Goal: Information Seeking & Learning: Learn about a topic

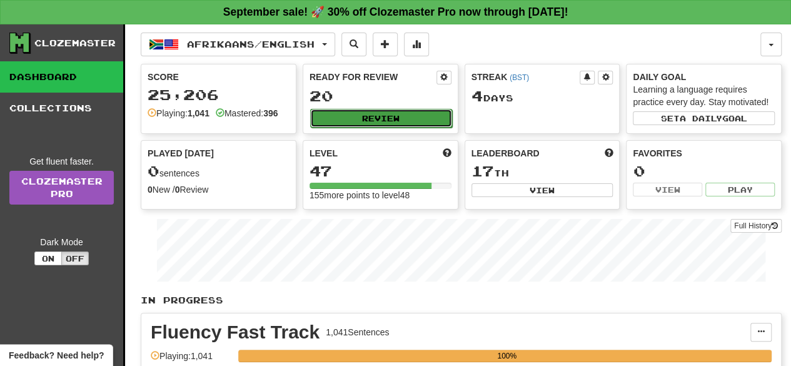
click at [364, 109] on button "Review" at bounding box center [381, 118] width 142 height 19
select select "**"
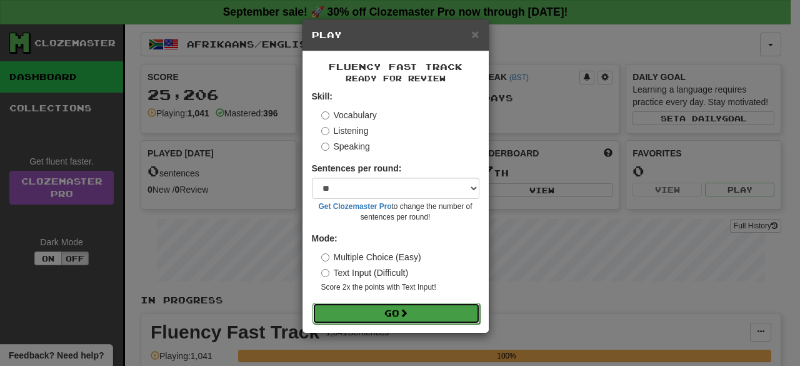
click at [417, 313] on button "Go" at bounding box center [397, 313] width 168 height 21
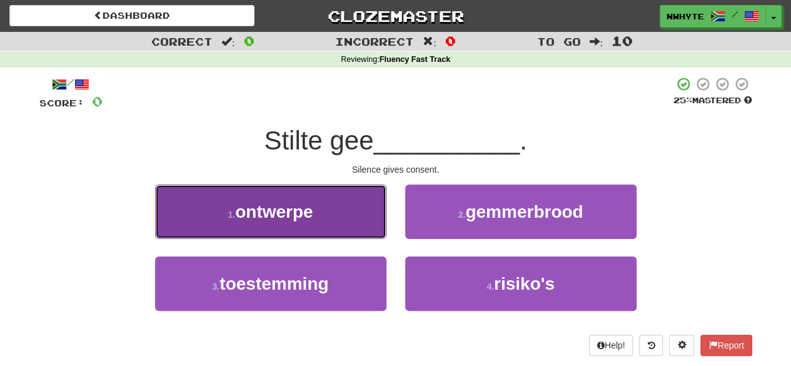
click at [318, 218] on button "1 . ontwerpe" at bounding box center [270, 211] width 231 height 54
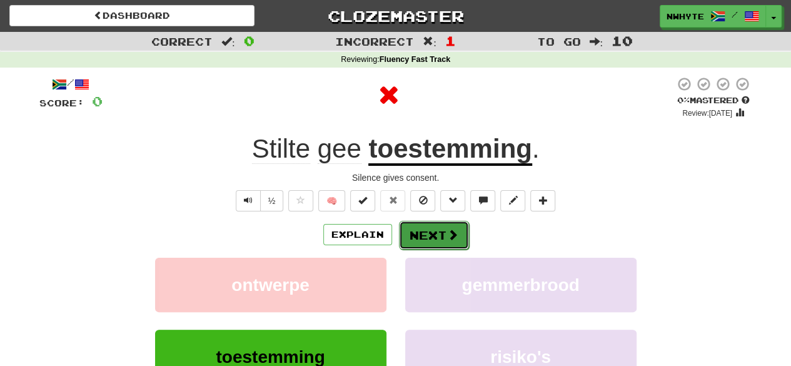
click at [447, 233] on span at bounding box center [452, 234] width 11 height 11
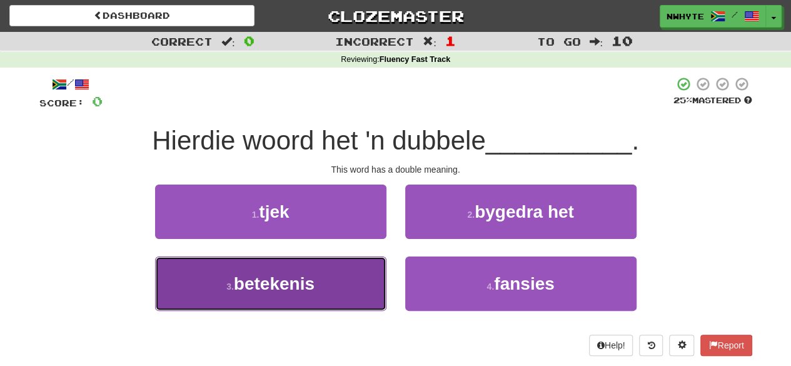
click at [339, 277] on button "3 . betekenis" at bounding box center [270, 283] width 231 height 54
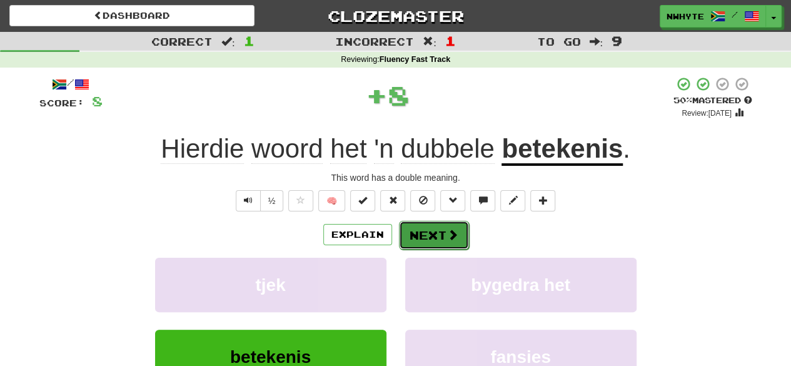
click at [453, 234] on span at bounding box center [452, 234] width 11 height 11
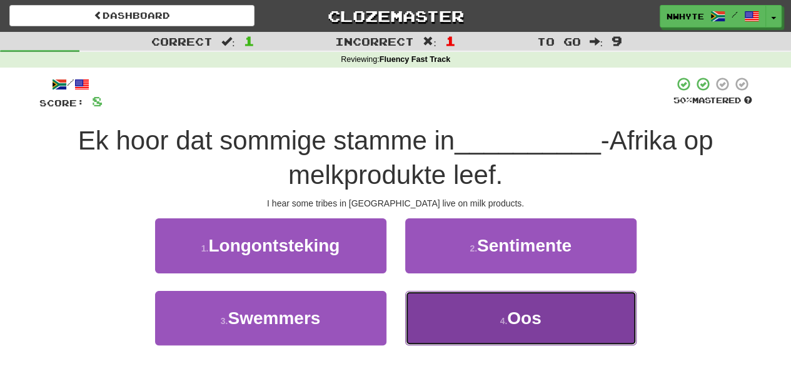
click at [553, 306] on button "4 . Oos" at bounding box center [520, 318] width 231 height 54
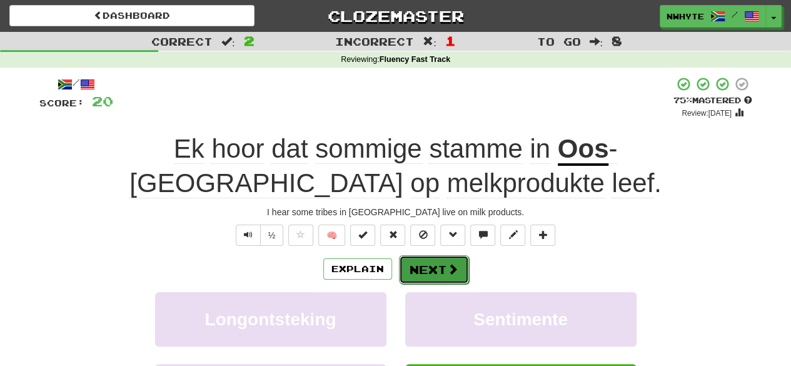
click at [450, 264] on span at bounding box center [452, 268] width 11 height 11
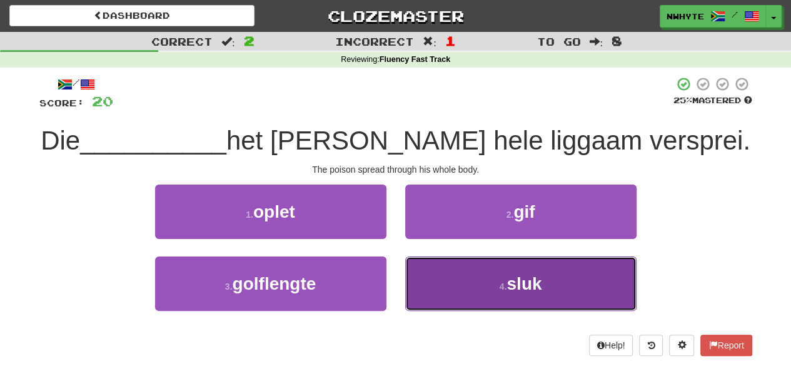
click at [527, 284] on span "sluk" at bounding box center [523, 283] width 35 height 19
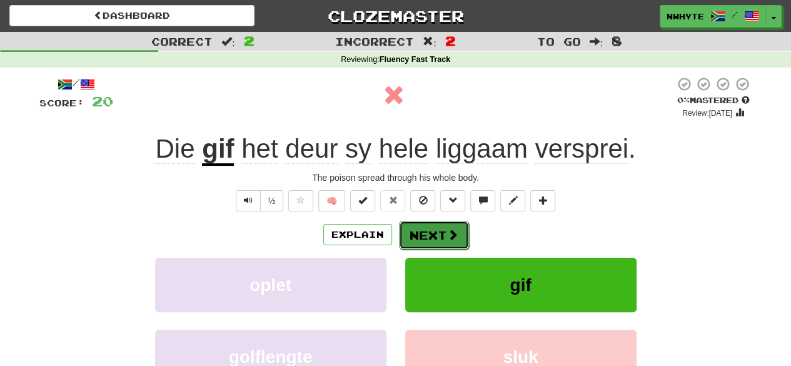
click at [423, 232] on button "Next" at bounding box center [434, 235] width 70 height 29
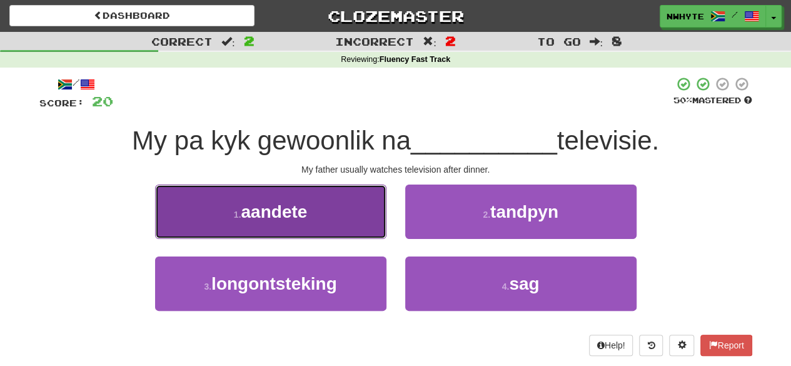
click at [305, 203] on span "aandete" at bounding box center [274, 211] width 66 height 19
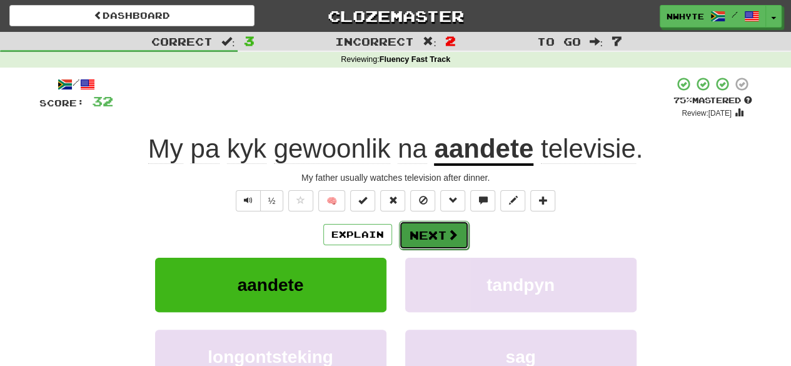
click at [432, 239] on button "Next" at bounding box center [434, 235] width 70 height 29
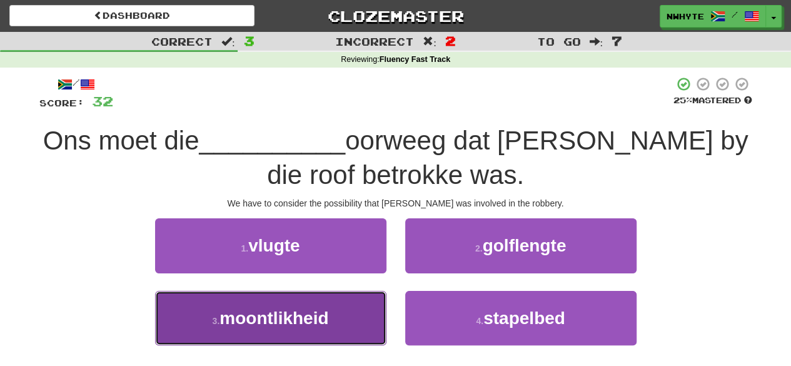
click at [324, 308] on span "moontlikheid" at bounding box center [273, 317] width 109 height 19
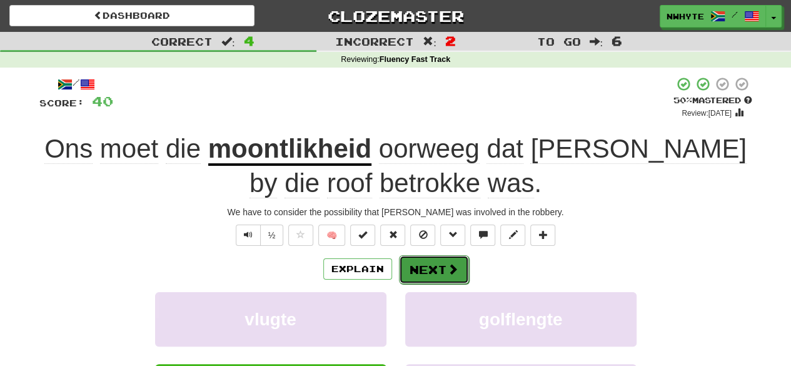
click at [441, 264] on button "Next" at bounding box center [434, 269] width 70 height 29
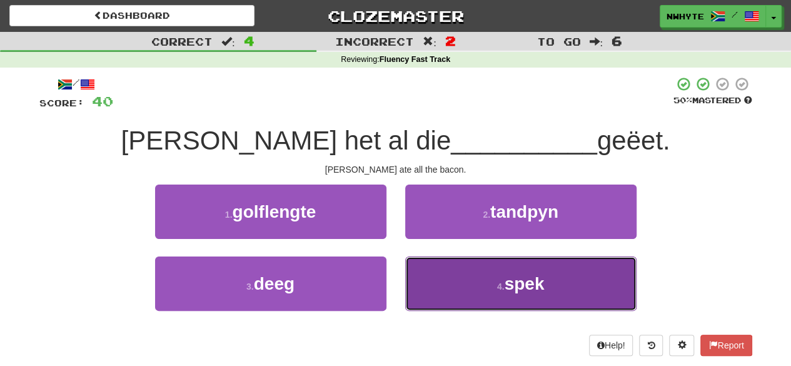
click at [471, 277] on button "4 . spek" at bounding box center [520, 283] width 231 height 54
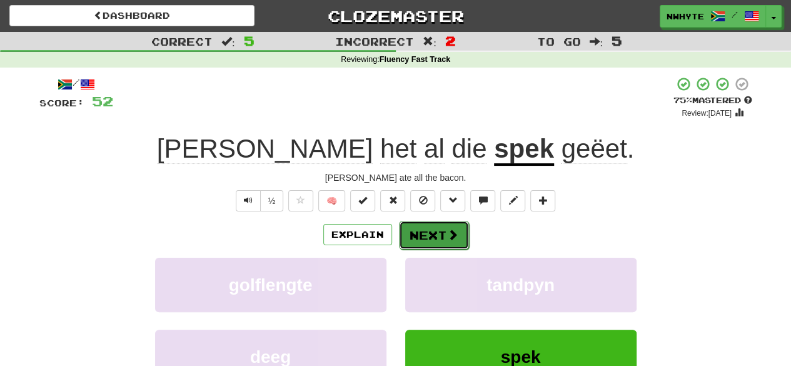
click at [421, 239] on button "Next" at bounding box center [434, 235] width 70 height 29
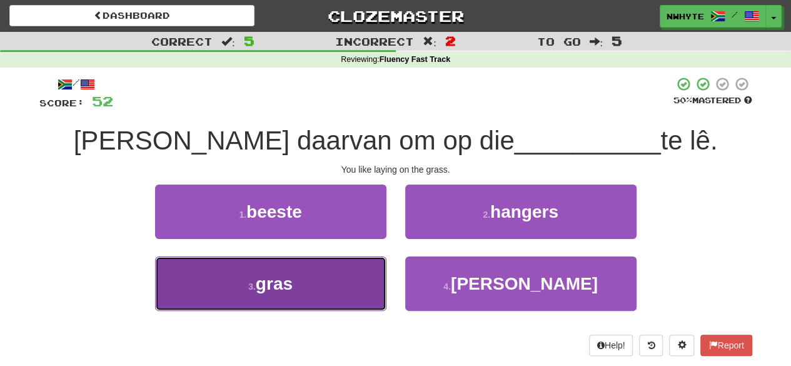
click at [326, 277] on button "3 . gras" at bounding box center [270, 283] width 231 height 54
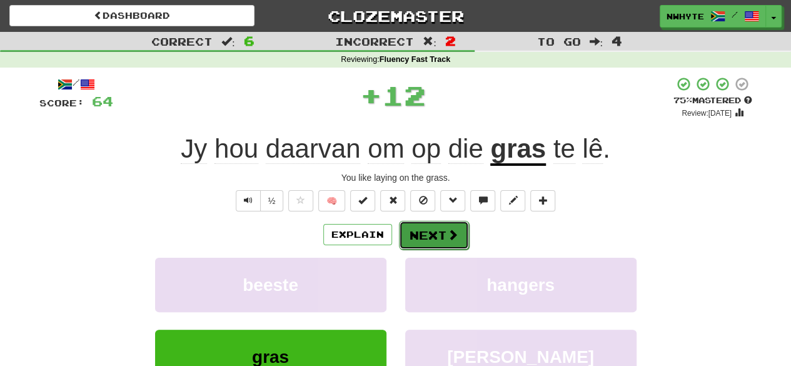
click at [419, 236] on button "Next" at bounding box center [434, 235] width 70 height 29
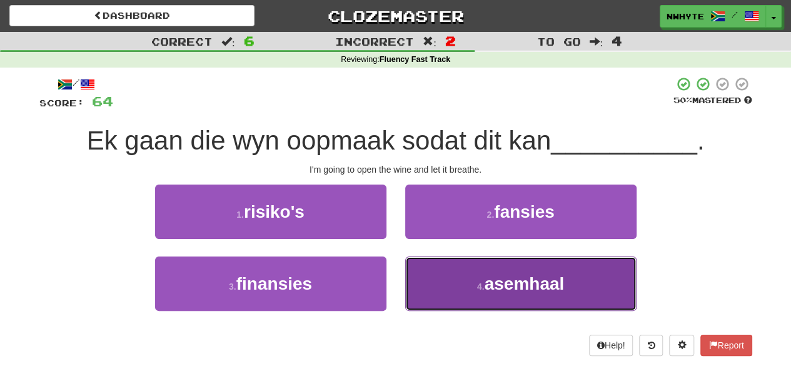
click at [452, 292] on button "4 . asemhaal" at bounding box center [520, 283] width 231 height 54
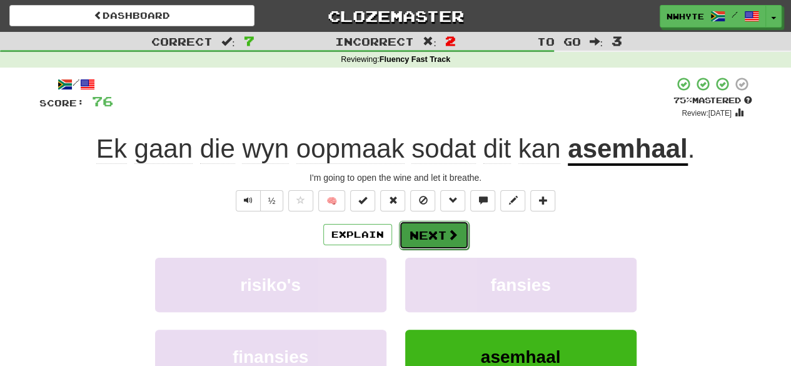
click at [430, 238] on button "Next" at bounding box center [434, 235] width 70 height 29
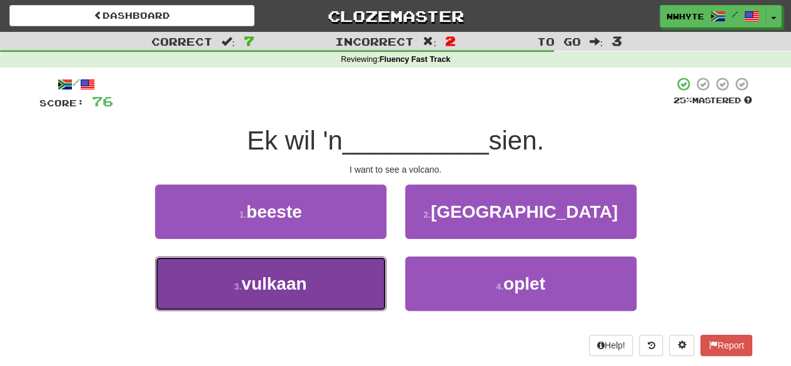
click at [333, 277] on button "3 . [GEOGRAPHIC_DATA]" at bounding box center [270, 283] width 231 height 54
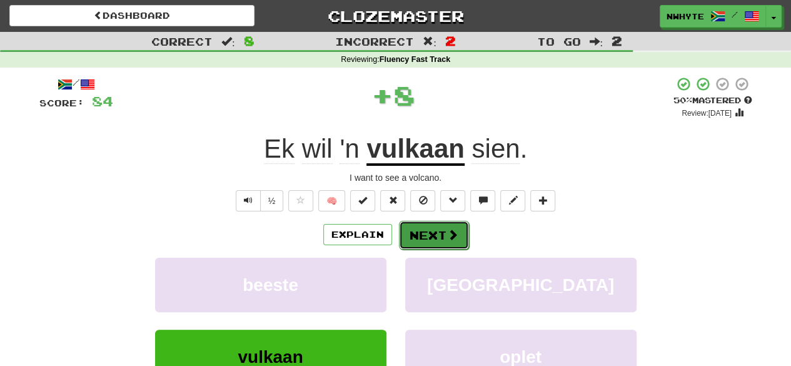
click at [431, 235] on button "Next" at bounding box center [434, 235] width 70 height 29
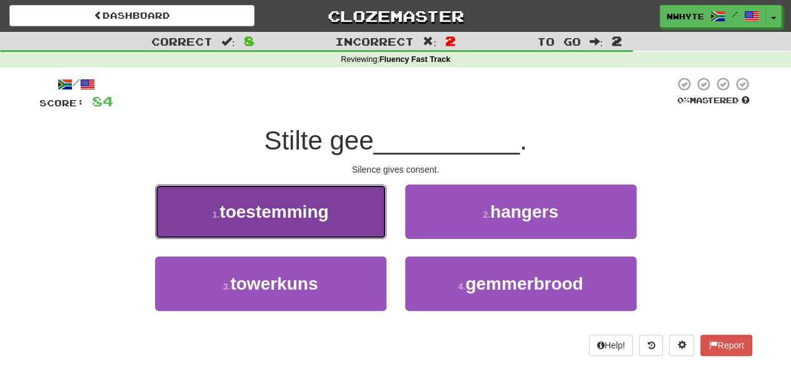
click at [341, 233] on button "1 . toestemming" at bounding box center [270, 211] width 231 height 54
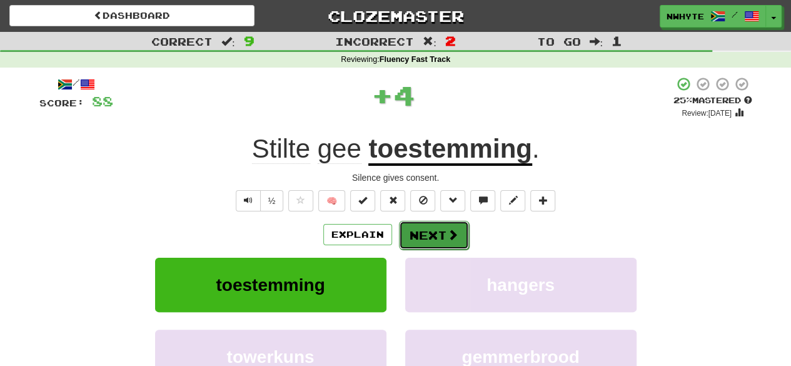
click at [424, 239] on button "Next" at bounding box center [434, 235] width 70 height 29
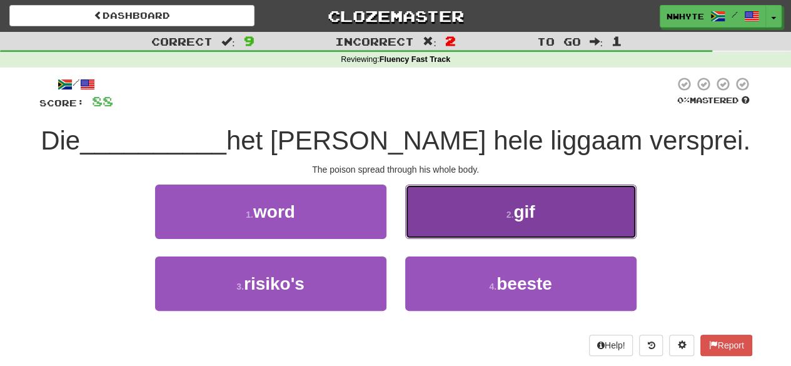
click at [503, 203] on button "2 . [GEOGRAPHIC_DATA]" at bounding box center [520, 211] width 231 height 54
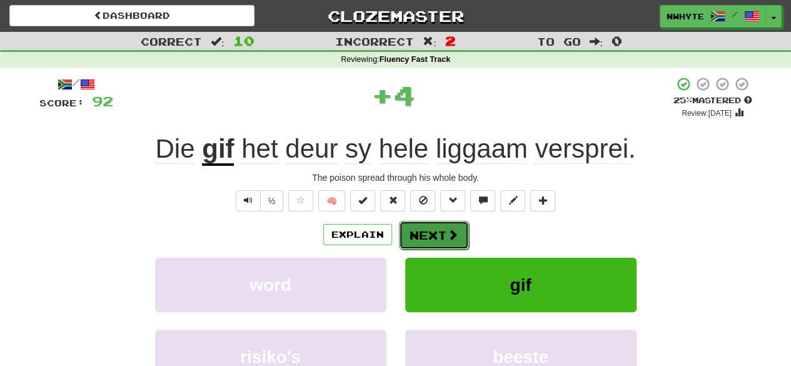
click at [447, 229] on span at bounding box center [452, 234] width 11 height 11
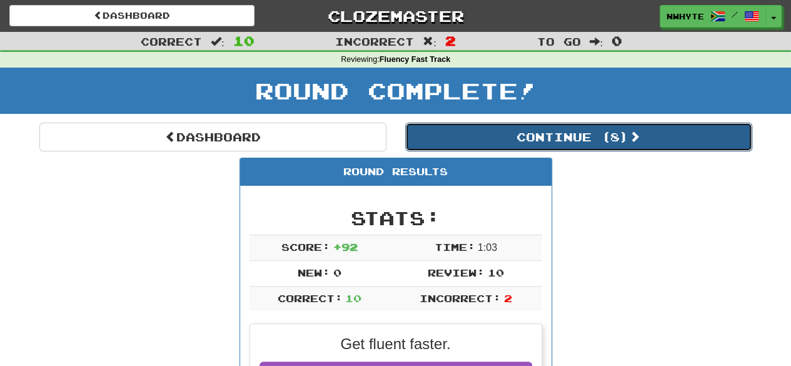
click at [543, 138] on button "Continue ( 8 )" at bounding box center [578, 137] width 347 height 29
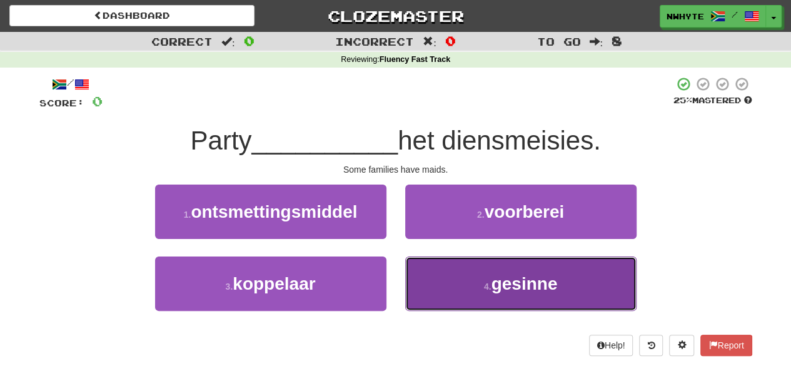
click at [459, 276] on button "4 . gesinne" at bounding box center [520, 283] width 231 height 54
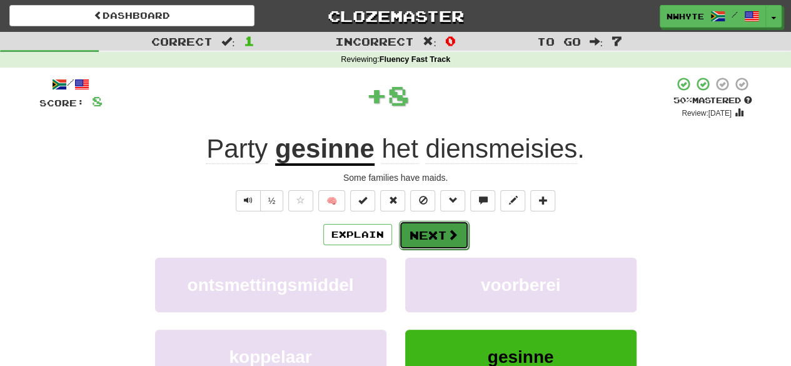
click at [434, 234] on button "Next" at bounding box center [434, 235] width 70 height 29
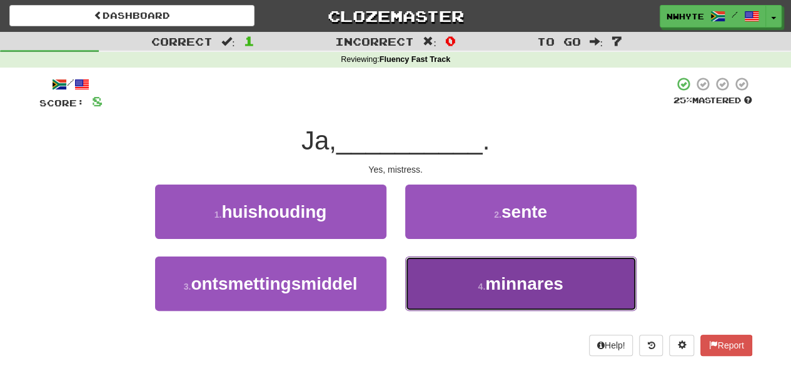
click at [463, 279] on button "4 . minnares" at bounding box center [520, 283] width 231 height 54
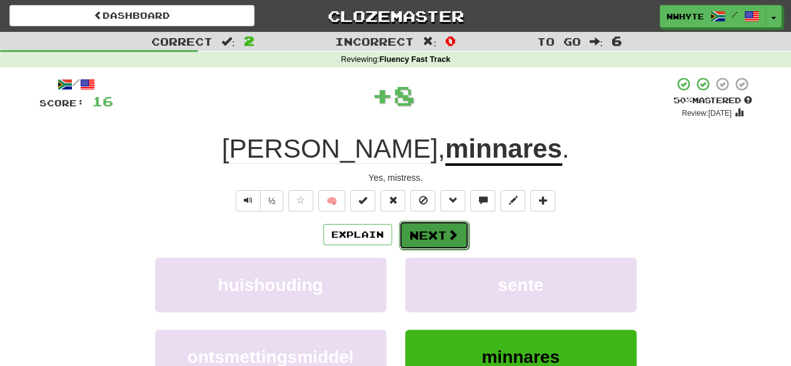
click at [438, 236] on button "Next" at bounding box center [434, 235] width 70 height 29
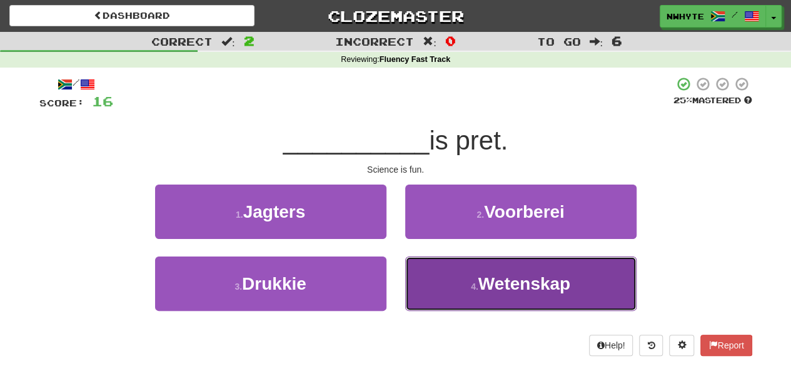
click at [485, 276] on span "Wetenskap" at bounding box center [524, 283] width 92 height 19
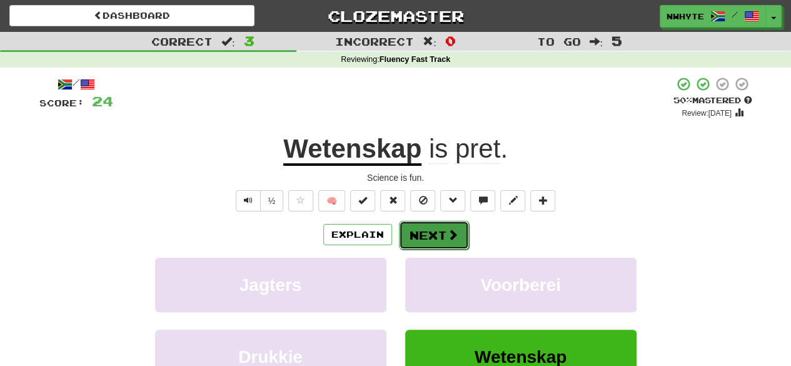
click at [437, 238] on button "Next" at bounding box center [434, 235] width 70 height 29
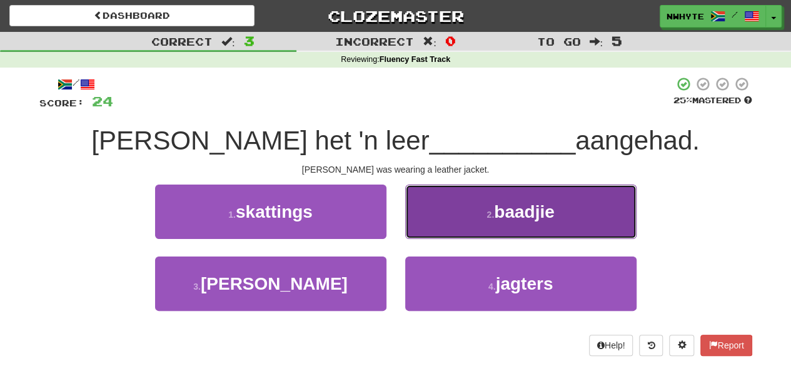
click at [451, 215] on button "2 . baadjie" at bounding box center [520, 211] width 231 height 54
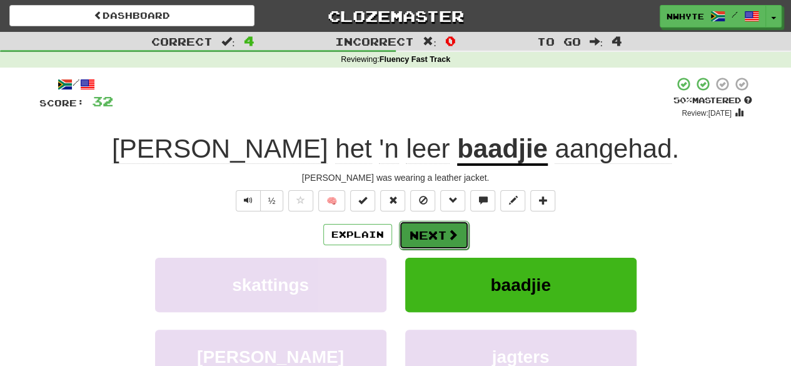
click at [435, 228] on button "Next" at bounding box center [434, 235] width 70 height 29
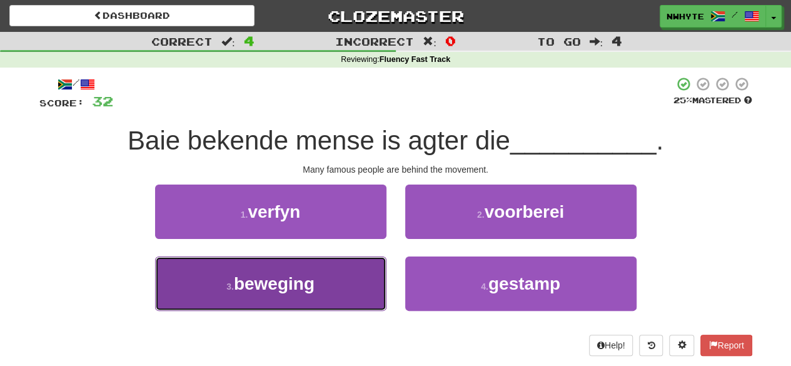
click at [333, 288] on button "3 . beweging" at bounding box center [270, 283] width 231 height 54
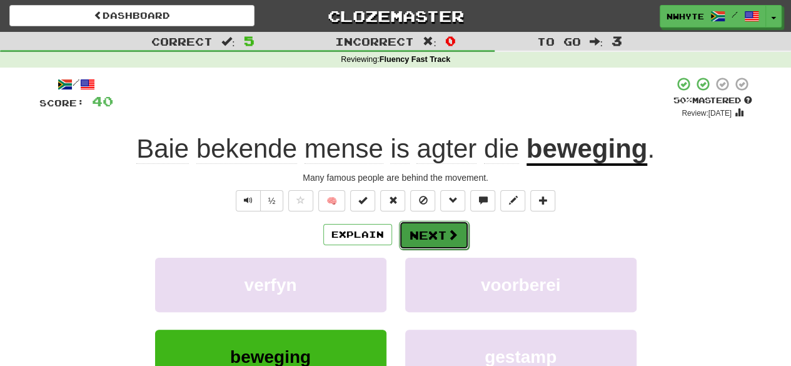
click at [425, 232] on button "Next" at bounding box center [434, 235] width 70 height 29
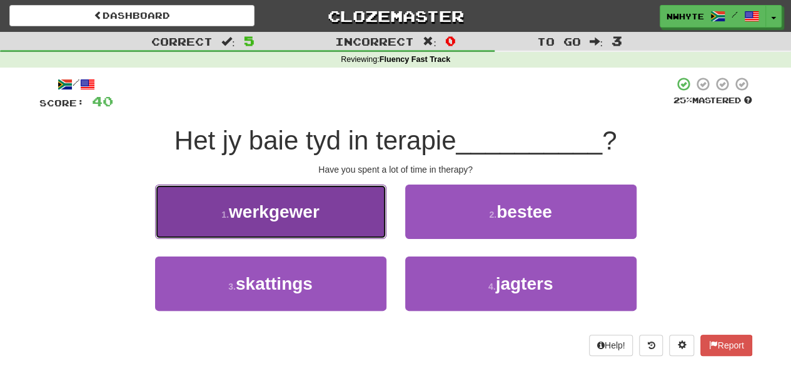
click at [340, 212] on button "1 . werkgewer" at bounding box center [270, 211] width 231 height 54
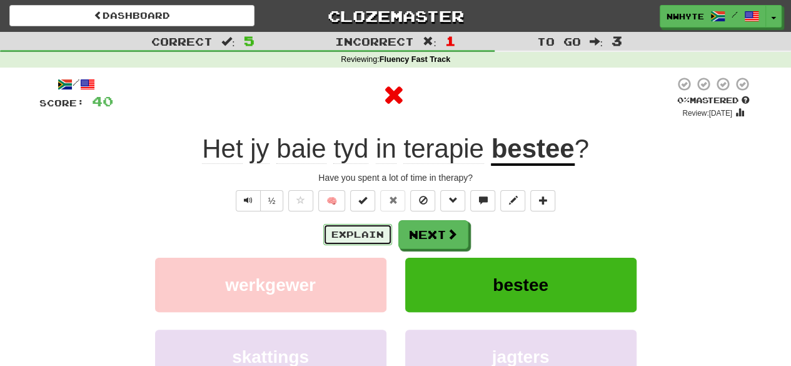
click at [357, 229] on button "Explain" at bounding box center [357, 234] width 69 height 21
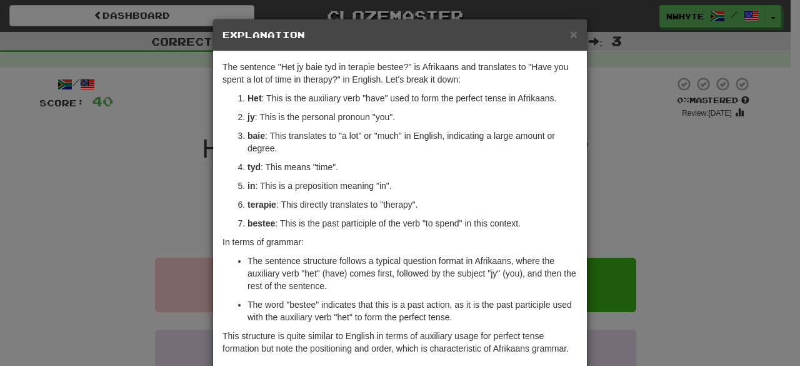
click at [591, 226] on div "× Explanation The sentence "Het jy baie tyd in terapie bestee?" is Afrikaans an…" at bounding box center [400, 183] width 800 height 366
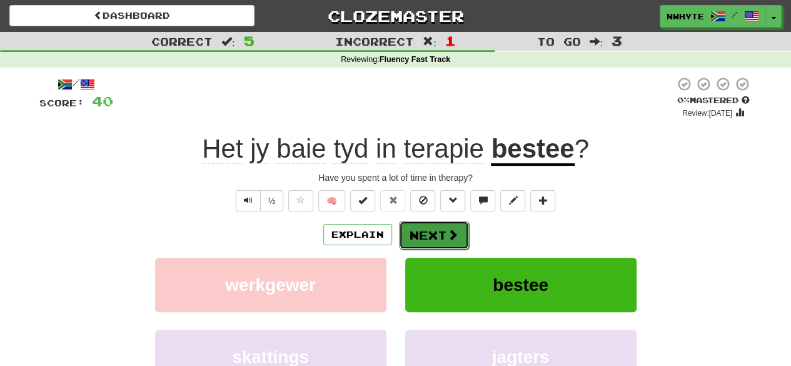
click at [451, 229] on span at bounding box center [452, 234] width 11 height 11
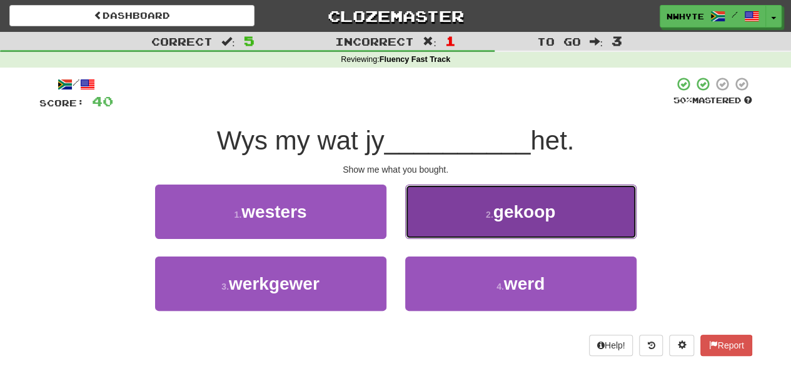
click at [506, 218] on span "gekoop" at bounding box center [524, 211] width 63 height 19
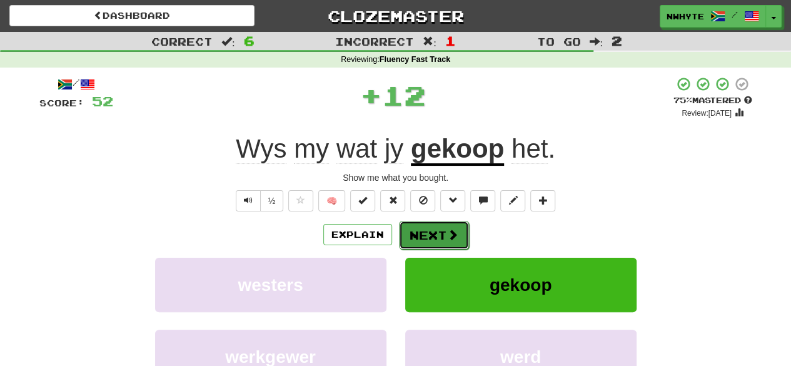
click at [447, 236] on span at bounding box center [452, 234] width 11 height 11
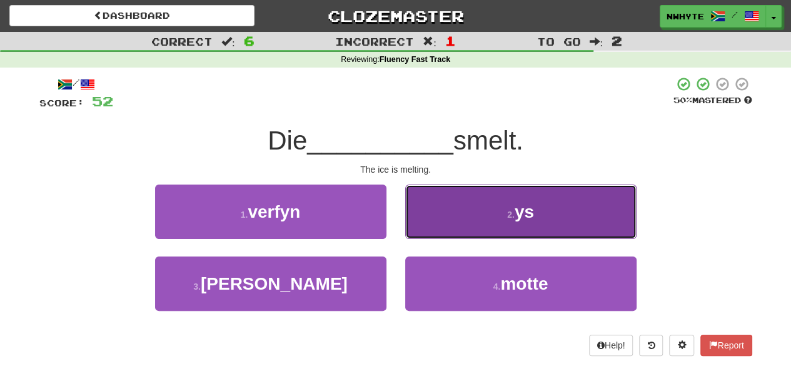
click at [471, 229] on button "2 . ys" at bounding box center [520, 211] width 231 height 54
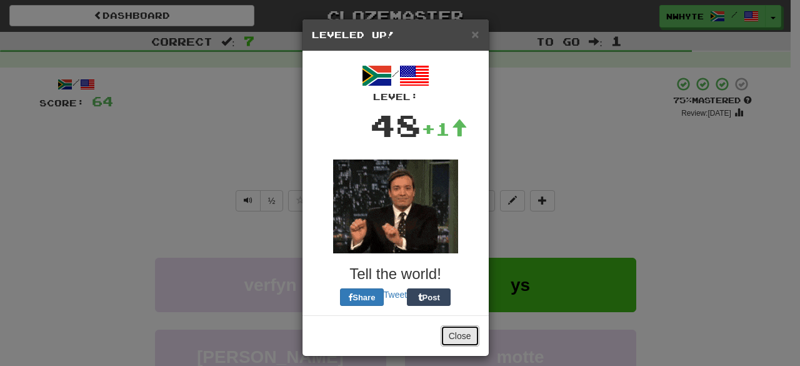
click at [461, 333] on button "Close" at bounding box center [460, 335] width 39 height 21
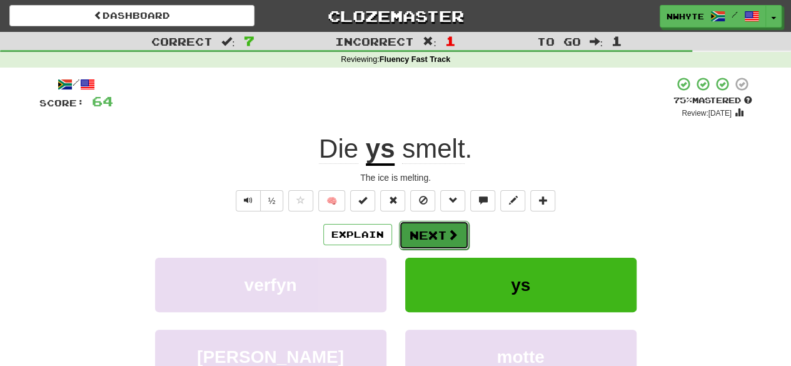
click at [453, 229] on span at bounding box center [452, 234] width 11 height 11
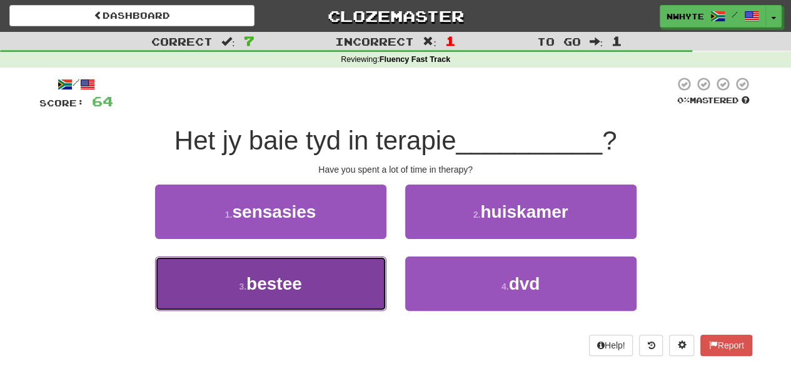
click at [341, 276] on button "3 . bestee" at bounding box center [270, 283] width 231 height 54
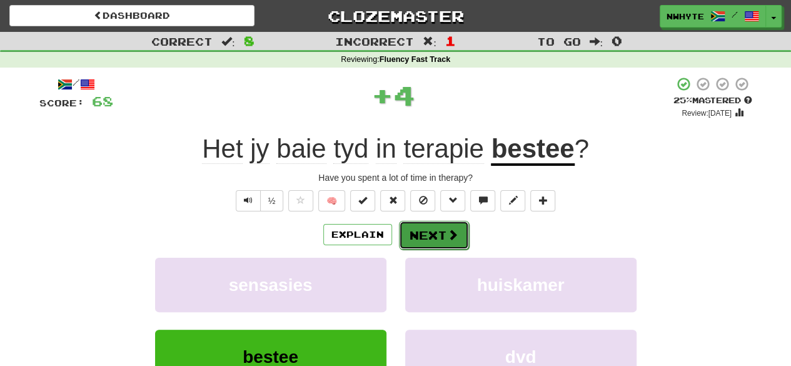
click at [447, 238] on span at bounding box center [452, 234] width 11 height 11
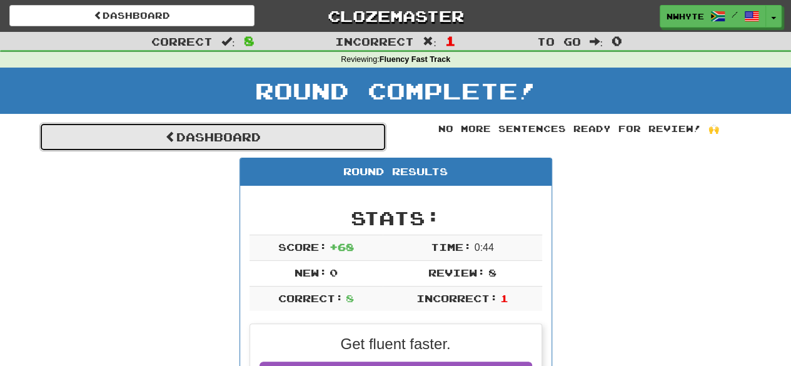
click at [261, 139] on link "Dashboard" at bounding box center [212, 137] width 347 height 29
